Goal: Task Accomplishment & Management: Complete application form

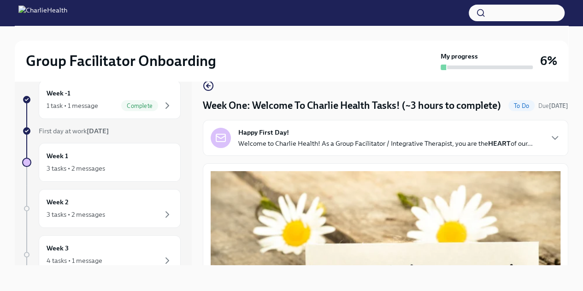
scroll to position [1200, 0]
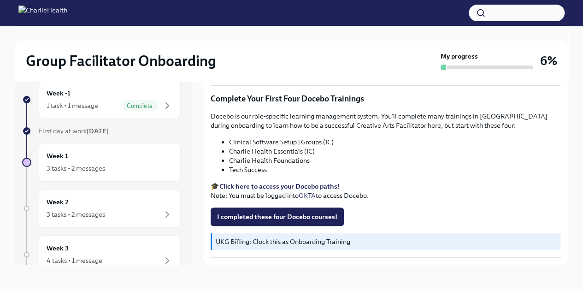
click at [264, 183] on strong "Click here to access your Docebo paths!" at bounding box center [279, 186] width 120 height 8
drag, startPoint x: 232, startPoint y: 141, endPoint x: 345, endPoint y: 142, distance: 113.3
click at [345, 142] on li "Clinical Software Setup | Groups (IC)" at bounding box center [394, 141] width 331 height 9
copy li "linical Software Setup | Groups (IC)"
click at [306, 184] on strong "Click here to access your Docebo paths!" at bounding box center [279, 186] width 120 height 8
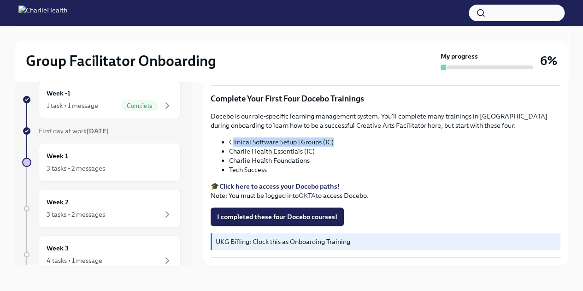
copy li "linical Software Setup | Groups (IC)"
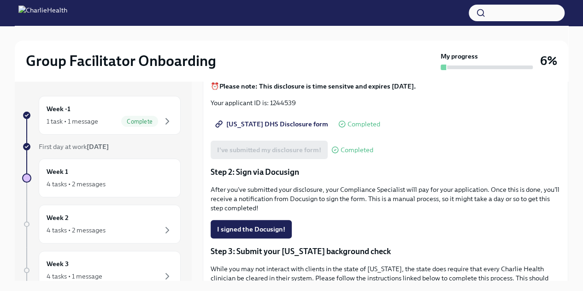
scroll to position [131, 0]
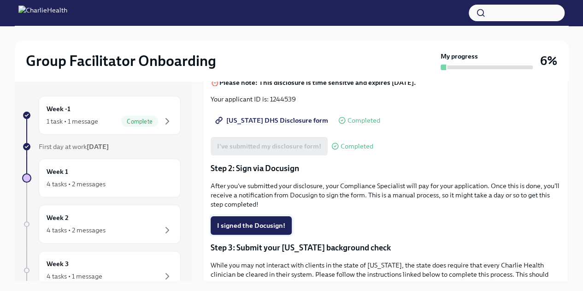
click at [282, 229] on button "I signed the Docusign!" at bounding box center [251, 225] width 81 height 18
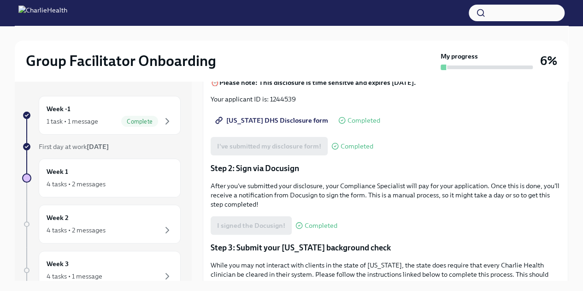
click at [308, 223] on span "Completed" at bounding box center [320, 225] width 33 height 7
click at [261, 221] on div "I signed the Docusign! Completed" at bounding box center [274, 225] width 127 height 18
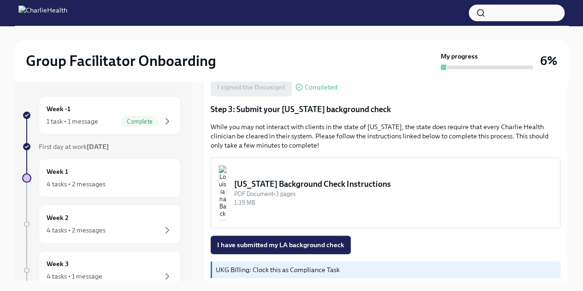
scroll to position [281, 0]
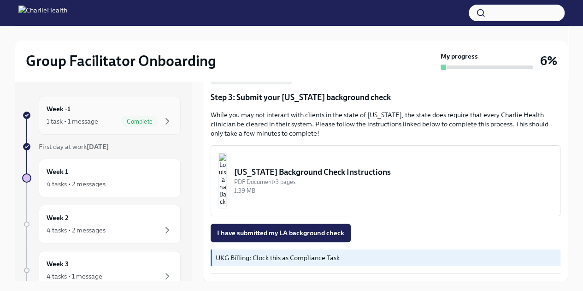
click at [92, 122] on div "1 task • 1 message" at bounding box center [73, 121] width 52 height 9
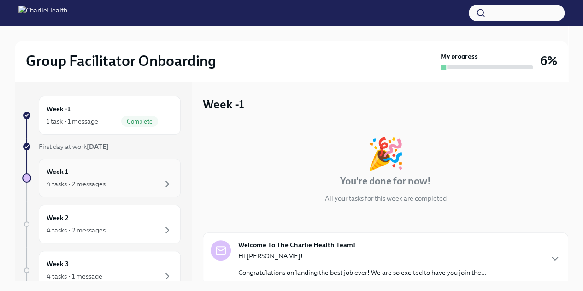
click at [126, 185] on div "4 tasks • 2 messages" at bounding box center [110, 183] width 126 height 11
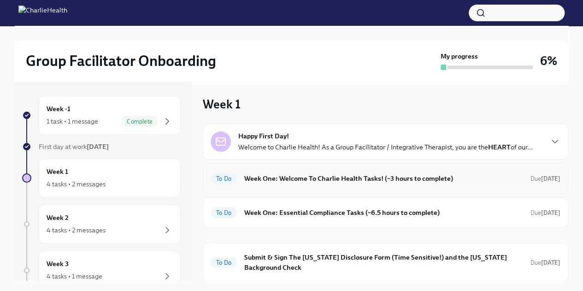
click at [265, 181] on h6 "Week One: Welcome To Charlie Health Tasks! (~3 hours to complete)" at bounding box center [383, 178] width 279 height 10
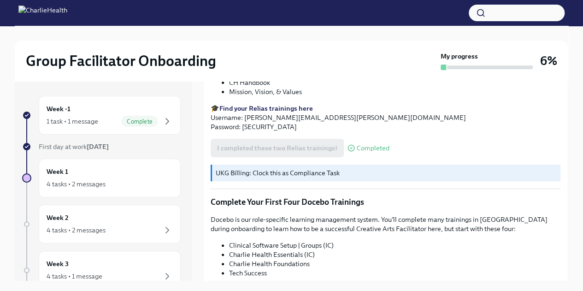
scroll to position [1230, 0]
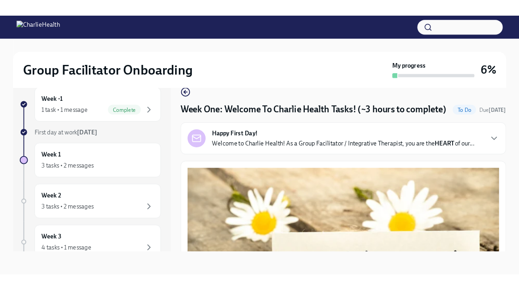
scroll to position [1200, 0]
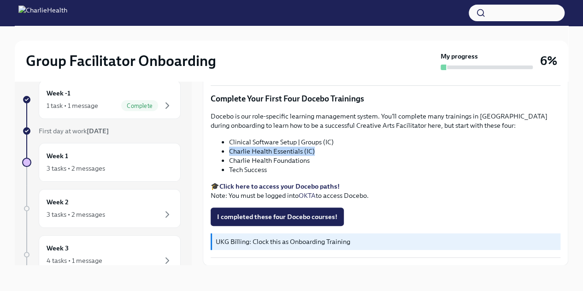
drag, startPoint x: 229, startPoint y: 151, endPoint x: 357, endPoint y: 153, distance: 128.5
click at [357, 153] on li "Charlie Health Essentials (IC)" at bounding box center [394, 150] width 331 height 9
copy li "Charlie Health Essentials (IC)"
drag, startPoint x: 228, startPoint y: 160, endPoint x: 312, endPoint y: 158, distance: 83.9
click at [312, 158] on ul "Clinical Software Setup | Groups (IC) Charlie Health Essentials (IC) Charlie He…" at bounding box center [386, 155] width 350 height 37
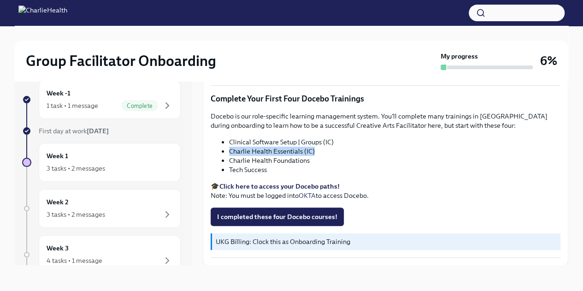
drag, startPoint x: 262, startPoint y: 152, endPoint x: 220, endPoint y: 151, distance: 41.9
click at [220, 151] on ul "Clinical Software Setup | Groups (IC) Charlie Health Essentials (IC) Charlie He…" at bounding box center [386, 155] width 350 height 37
copy li "Charlie Health Essentials (IC)"
click at [292, 159] on li "Charlie Health Foundations" at bounding box center [394, 160] width 331 height 9
drag, startPoint x: 310, startPoint y: 160, endPoint x: 229, endPoint y: 159, distance: 81.1
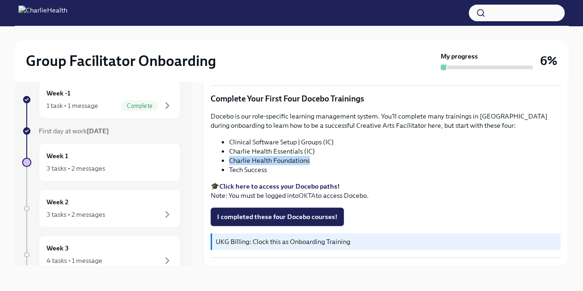
click at [229, 159] on li "Charlie Health Foundations" at bounding box center [394, 160] width 331 height 9
copy li "Charlie Health Foundations"
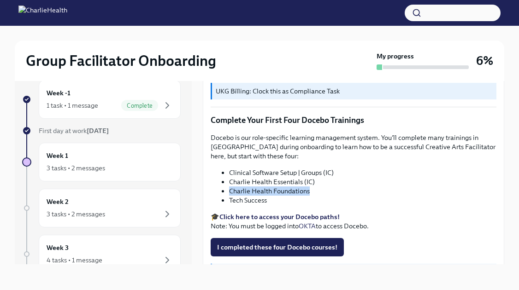
scroll to position [1208, 0]
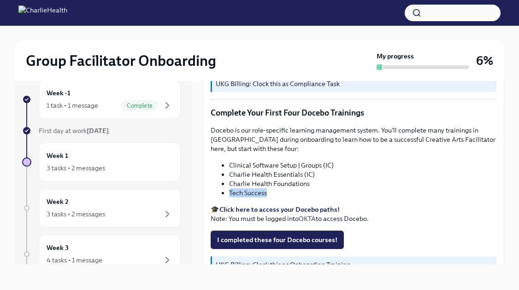
drag, startPoint x: 230, startPoint y: 180, endPoint x: 273, endPoint y: 179, distance: 42.9
click at [273, 188] on li "Tech Success" at bounding box center [362, 192] width 267 height 9
copy li "Tech Success"
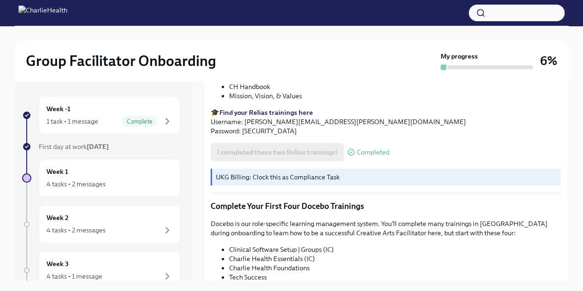
scroll to position [1230, 0]
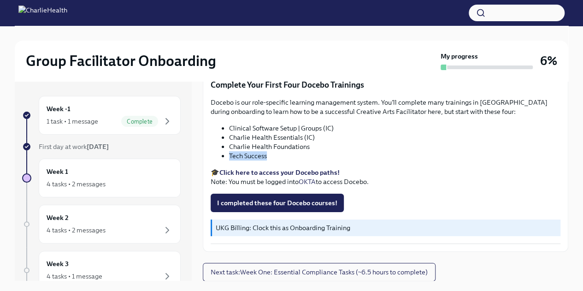
drag, startPoint x: 229, startPoint y: 157, endPoint x: 271, endPoint y: 155, distance: 41.5
click at [271, 155] on li "Tech Success" at bounding box center [394, 155] width 331 height 9
copy li "Tech Success"
click at [272, 207] on span "I completed these four Docebo courses!" at bounding box center [277, 202] width 120 height 9
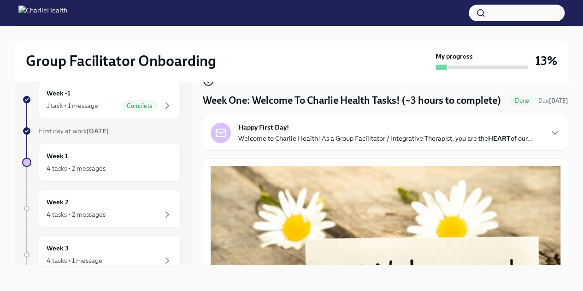
scroll to position [5, 0]
click at [418, 232] on button "Zoom image" at bounding box center [386, 271] width 350 height 210
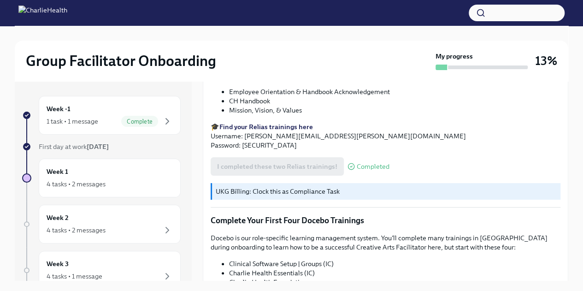
scroll to position [1096, 0]
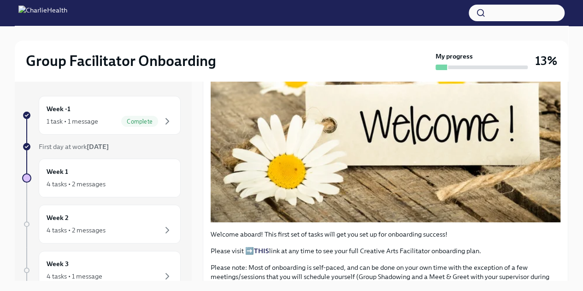
scroll to position [349, 0]
